Goal: Task Accomplishment & Management: Manage account settings

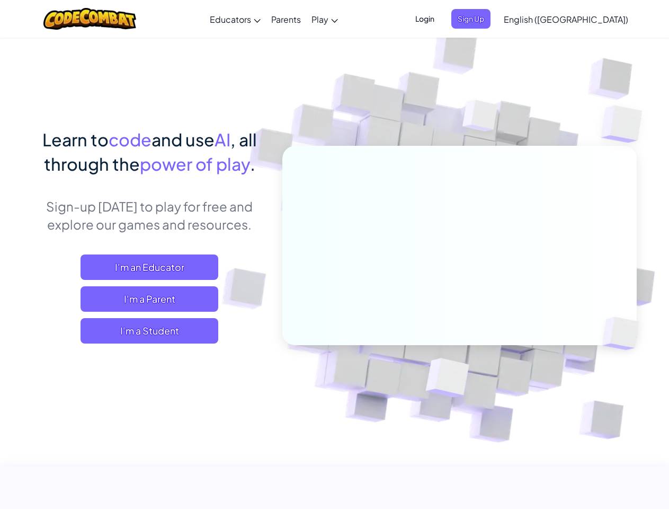
click at [441, 19] on span "Login" at bounding box center [425, 19] width 32 height 20
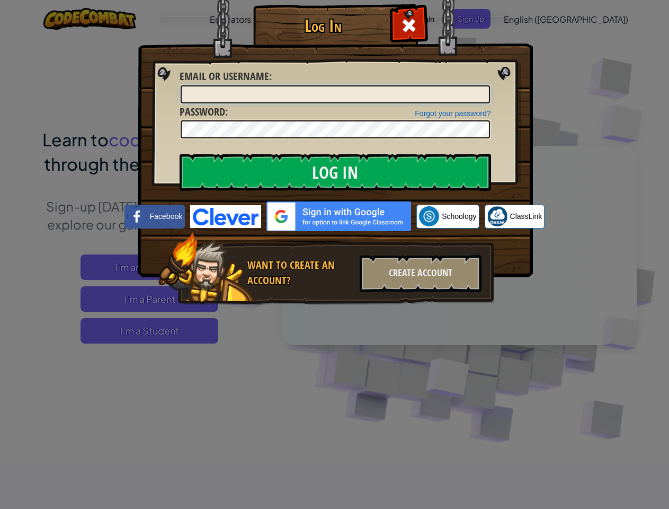
click at [488, 85] on input "Email or Username :" at bounding box center [335, 94] width 309 height 18
click at [536, 19] on div "Log In Unknown Error Email or Username : Forgot your password? Password : Log I…" at bounding box center [334, 254] width 669 height 509
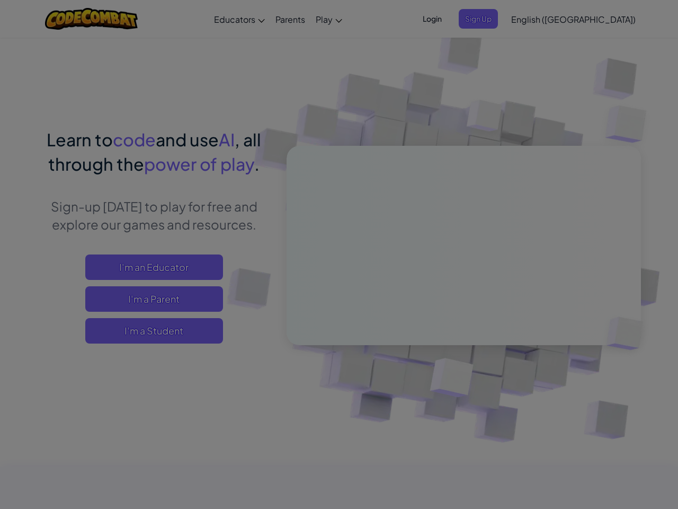
click at [536, 19] on div "Log In Unknown Error Email or Username : Forgot your password? Password : Log I…" at bounding box center [339, 254] width 678 height 509
click at [592, 19] on div at bounding box center [339, 254] width 678 height 509
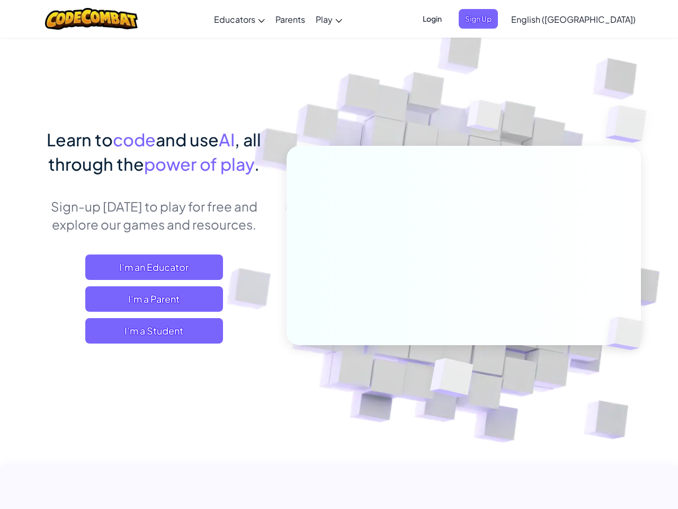
click at [149, 331] on span "I'm a Student" at bounding box center [154, 330] width 138 height 25
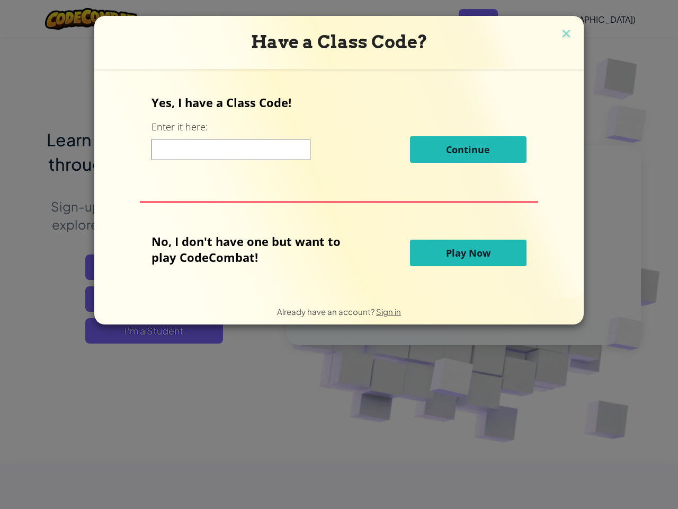
click at [149, 331] on div "Have a Class Code? Yes, I have a Class Code! Enter it here: Continue No, I don'…" at bounding box center [339, 254] width 678 height 509
